Goal: Task Accomplishment & Management: Use online tool/utility

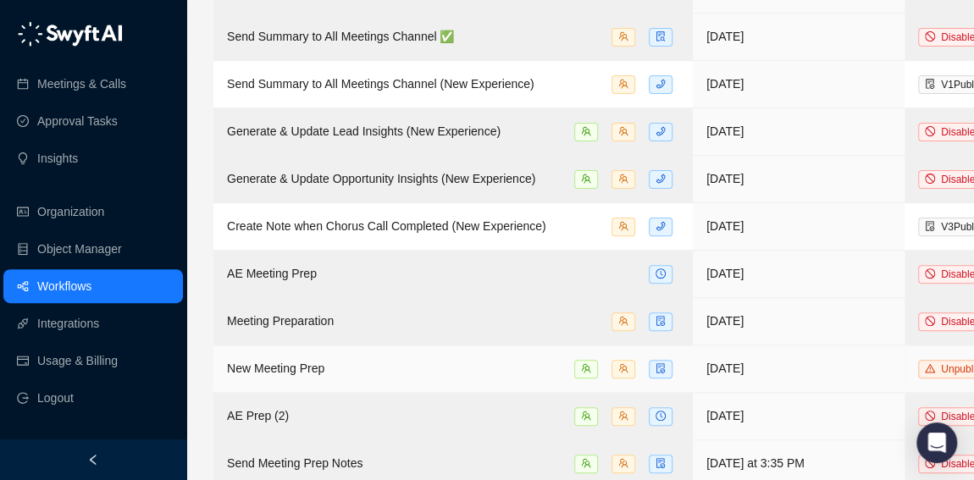
scroll to position [238, 0]
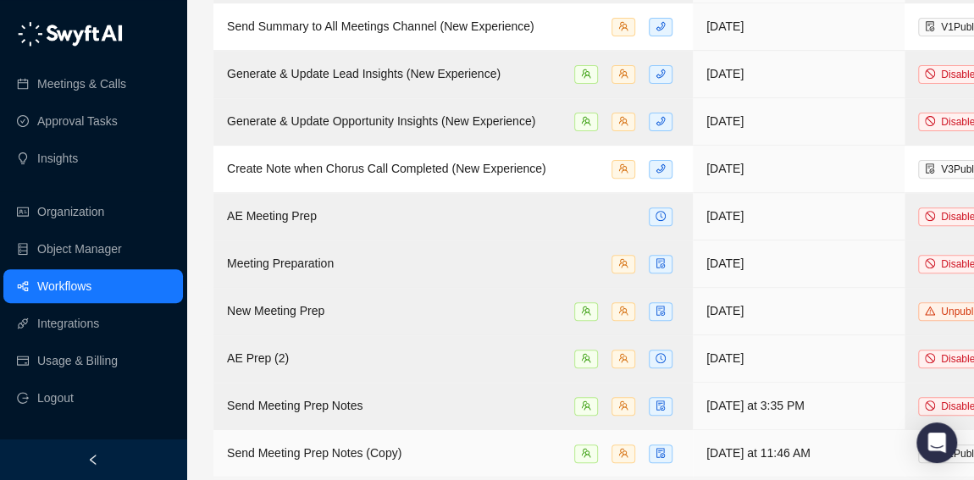
click at [300, 446] on span "Send Meeting Prep Notes (Copy)" at bounding box center [314, 453] width 174 height 14
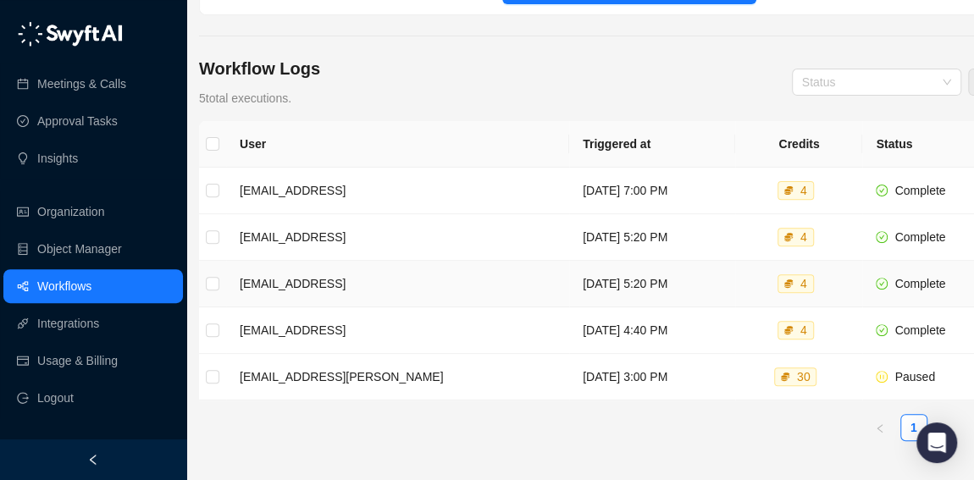
scroll to position [206, 0]
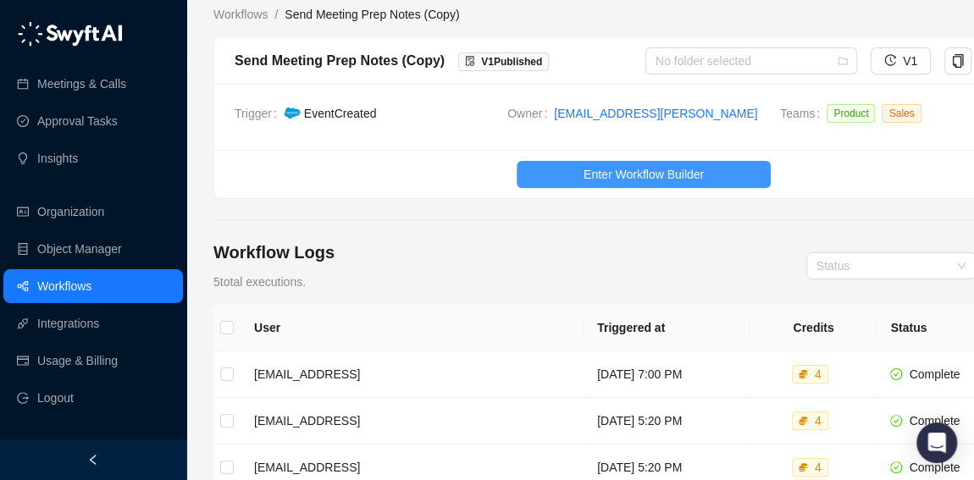
click at [623, 168] on span "Enter Workflow Builder" at bounding box center [644, 174] width 120 height 19
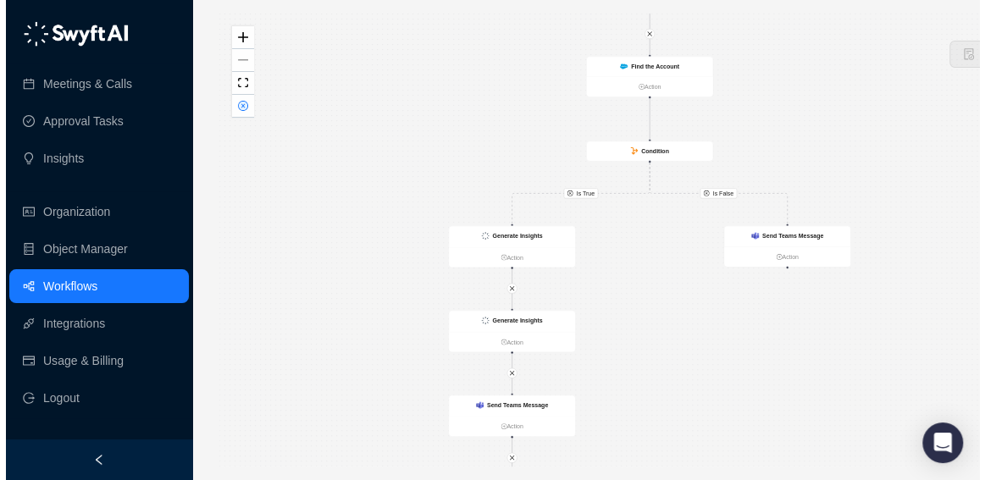
scroll to position [11, 0]
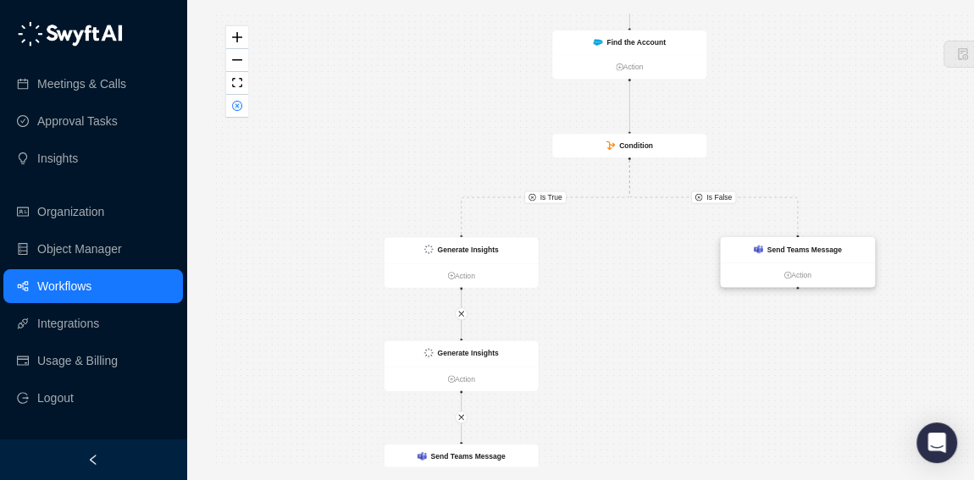
click at [793, 237] on div "Send Teams Message" at bounding box center [798, 249] width 154 height 25
